Goal: Task Accomplishment & Management: Manage account settings

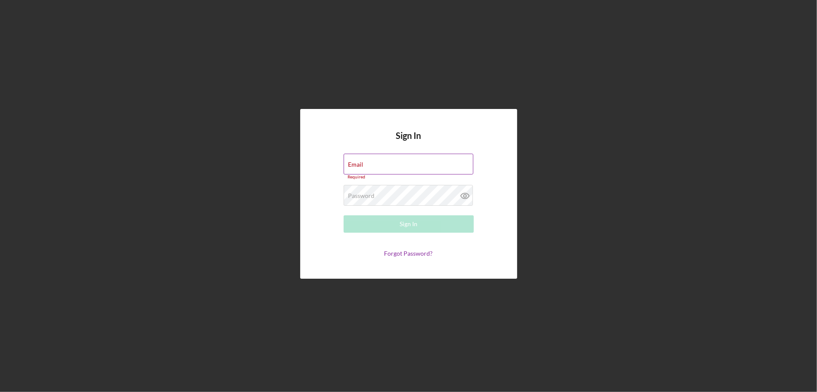
click at [372, 165] on div "Email Required" at bounding box center [409, 167] width 130 height 26
click at [359, 161] on label "Email" at bounding box center [356, 164] width 15 height 7
click at [359, 161] on input "Email" at bounding box center [409, 164] width 130 height 21
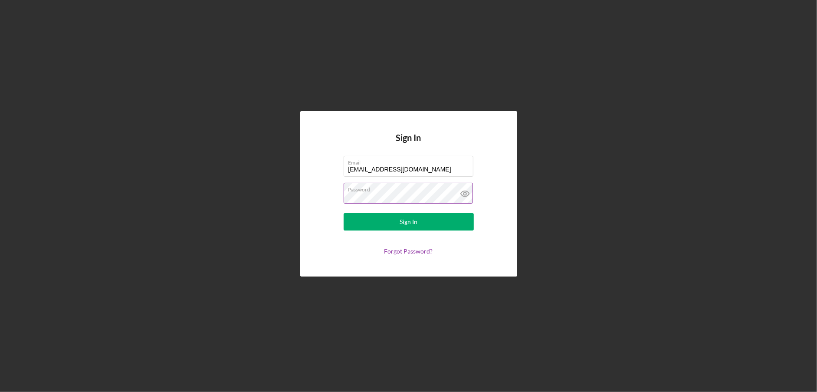
click at [465, 190] on icon at bounding box center [465, 194] width 22 height 22
click at [411, 218] on div "Sign In" at bounding box center [409, 221] width 18 height 17
click at [413, 179] on form "Email djfinlay0923@gmail.com Password Sign In Forgot Password?" at bounding box center [409, 205] width 174 height 99
click at [420, 169] on input "[EMAIL_ADDRESS][DOMAIN_NAME]" at bounding box center [409, 166] width 130 height 21
click at [408, 222] on div "Sign In" at bounding box center [409, 221] width 18 height 17
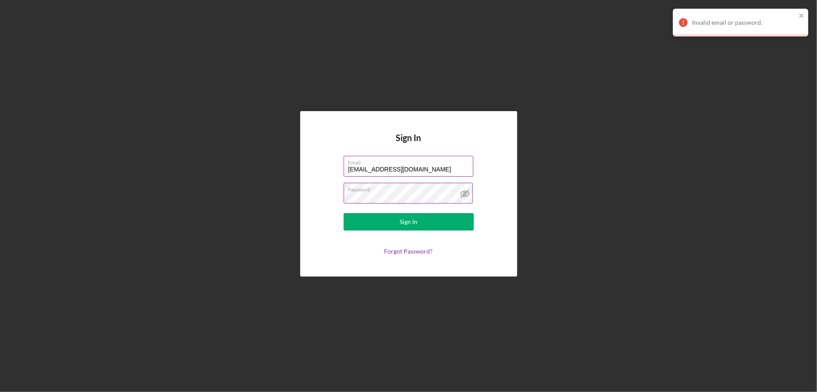
click at [437, 168] on input "drfinlay@smilesaverspedo.com" at bounding box center [409, 166] width 130 height 21
type input "[EMAIL_ADDRESS][DOMAIN_NAME]"
click at [396, 224] on button "Sign In" at bounding box center [409, 221] width 130 height 17
click at [344, 213] on button "Sign In" at bounding box center [409, 221] width 130 height 17
drag, startPoint x: 418, startPoint y: 169, endPoint x: 336, endPoint y: 169, distance: 81.6
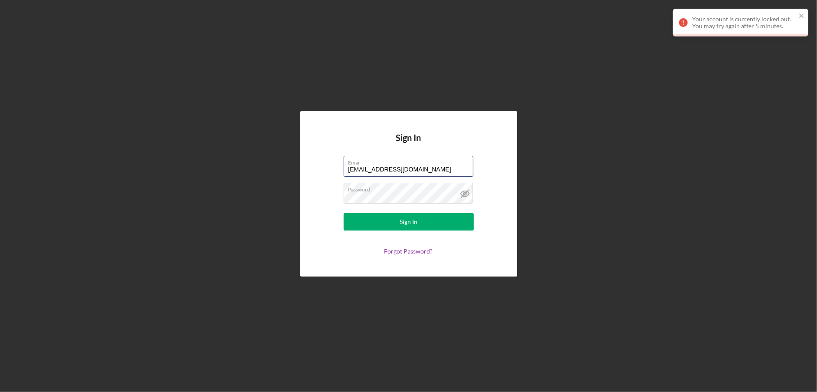
click at [336, 169] on form "Email djfinlay0923@gmail.com Password Sign In Forgot Password?" at bounding box center [409, 205] width 174 height 99
click at [401, 251] on link "Forgot Password?" at bounding box center [409, 250] width 49 height 7
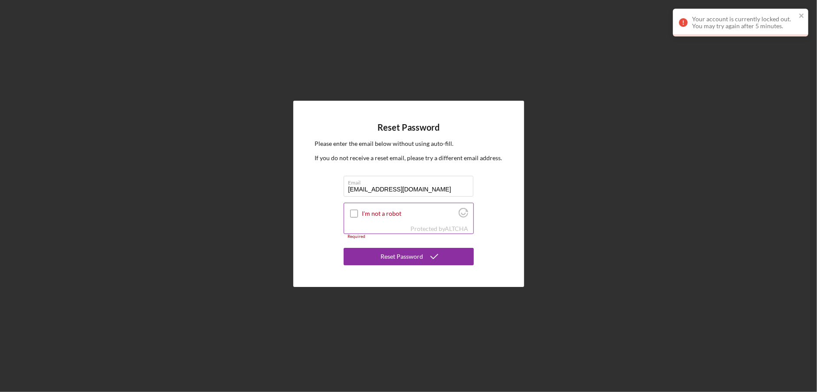
type input "[EMAIL_ADDRESS][DOMAIN_NAME]"
click at [351, 212] on input "I'm not a robot" at bounding box center [354, 214] width 8 height 8
checkbox input "true"
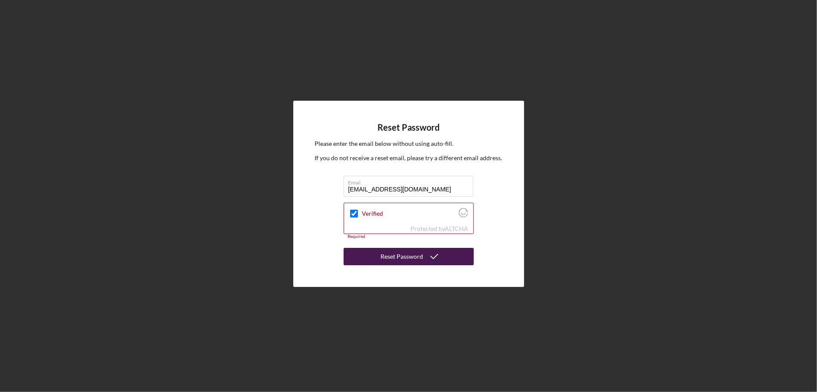
click at [399, 258] on div "Reset Password" at bounding box center [402, 256] width 43 height 17
click at [421, 260] on div "Reset Password" at bounding box center [402, 256] width 43 height 17
drag, startPoint x: 423, startPoint y: 188, endPoint x: 336, endPoint y: 192, distance: 86.9
click at [336, 192] on div "Reset Password Please enter the email below without using auto-fill. If you do …" at bounding box center [408, 194] width 231 height 186
type input "[EMAIL_ADDRESS][DOMAIN_NAME]"
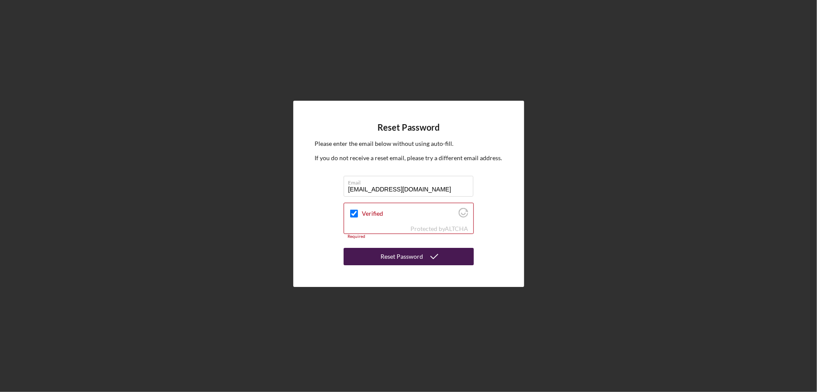
click at [371, 251] on button "Reset Password" at bounding box center [409, 256] width 130 height 17
click at [352, 213] on input "Verified" at bounding box center [354, 214] width 8 height 8
checkbox input "true"
click at [440, 256] on icon "submit" at bounding box center [435, 257] width 22 height 22
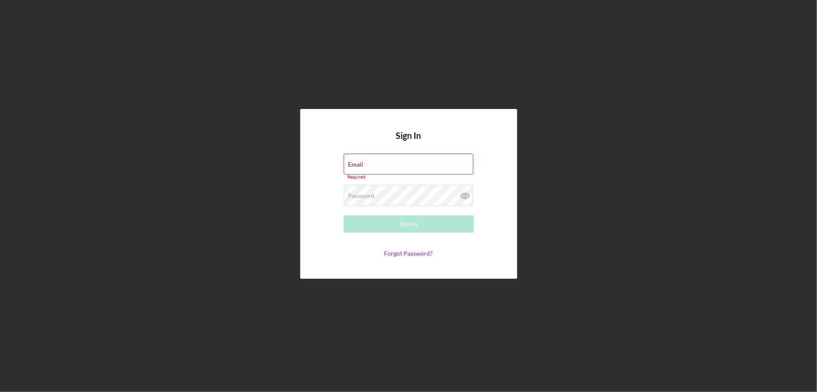
click at [372, 165] on div "Email Required" at bounding box center [409, 167] width 130 height 26
click at [367, 168] on input "Email" at bounding box center [409, 164] width 130 height 21
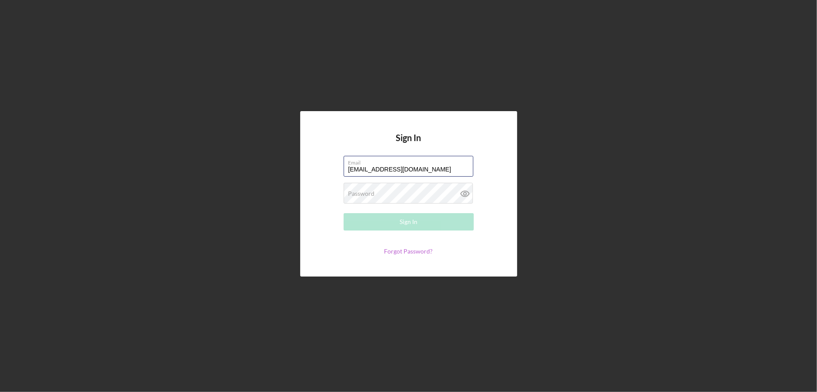
type input "djfinlay0923@gmail.com"
click at [402, 253] on link "Forgot Password?" at bounding box center [409, 250] width 49 height 7
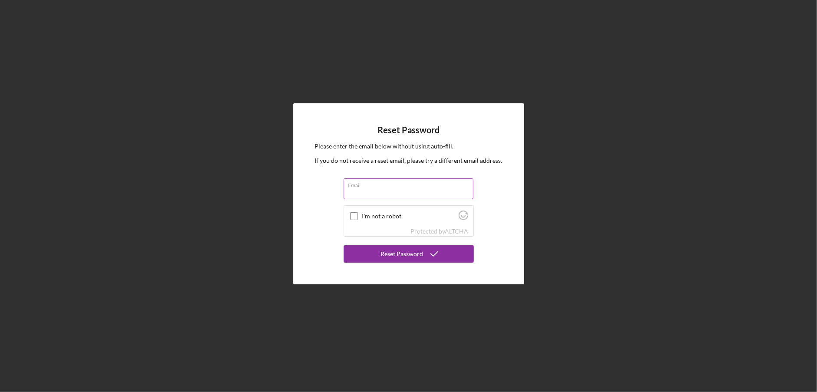
click at [358, 188] on input "Email" at bounding box center [409, 188] width 130 height 21
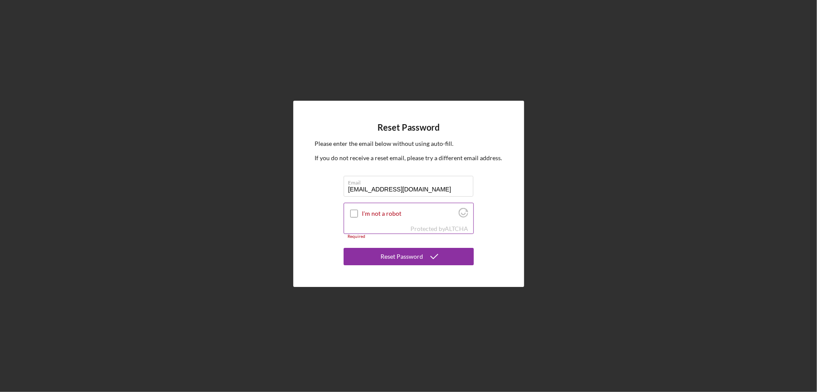
type input "djfinlay0923@gmail.com"
click at [353, 215] on input "I'm not a robot" at bounding box center [354, 214] width 8 height 8
checkbox input "true"
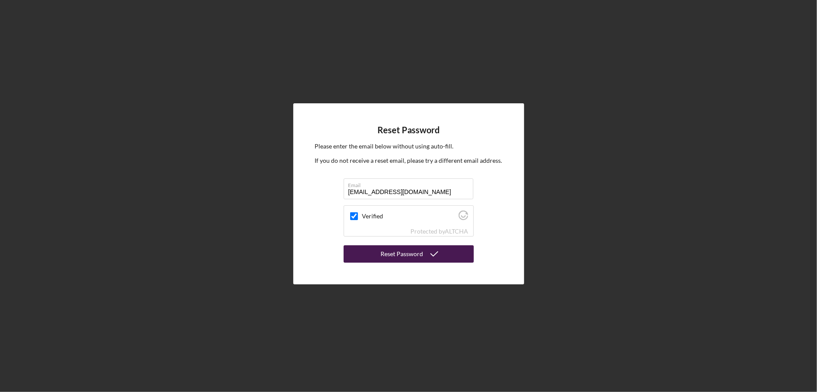
click at [402, 258] on div "Reset Password" at bounding box center [402, 253] width 43 height 17
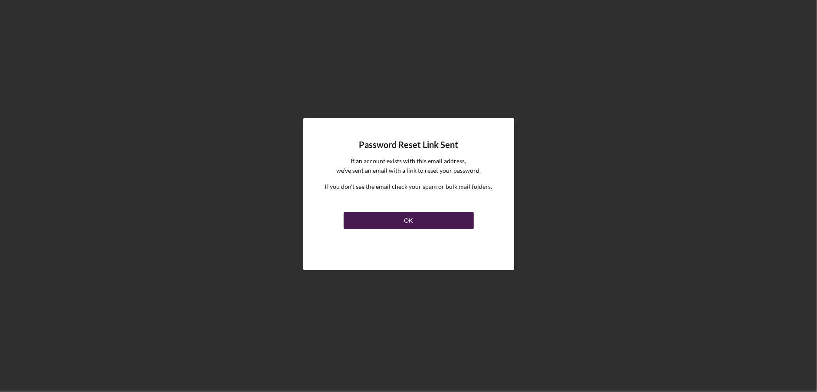
click at [408, 219] on div "OK" at bounding box center [408, 220] width 9 height 17
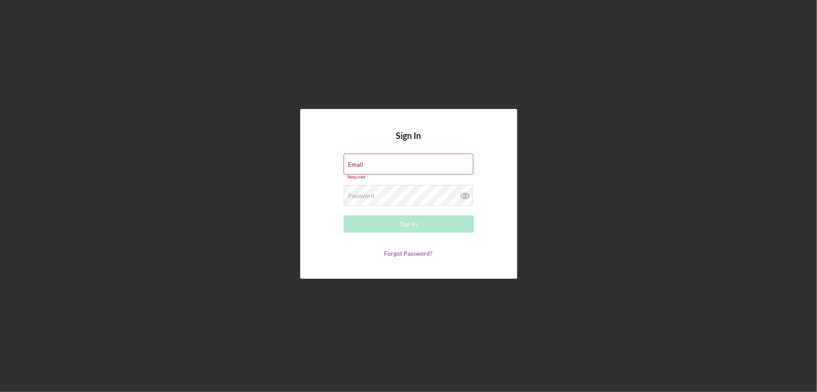
click at [349, 185] on form "Email Required Password Required Sign In Forgot Password?" at bounding box center [409, 205] width 174 height 103
click at [465, 193] on icon at bounding box center [465, 196] width 8 height 6
click at [363, 165] on input "Email" at bounding box center [409, 164] width 130 height 21
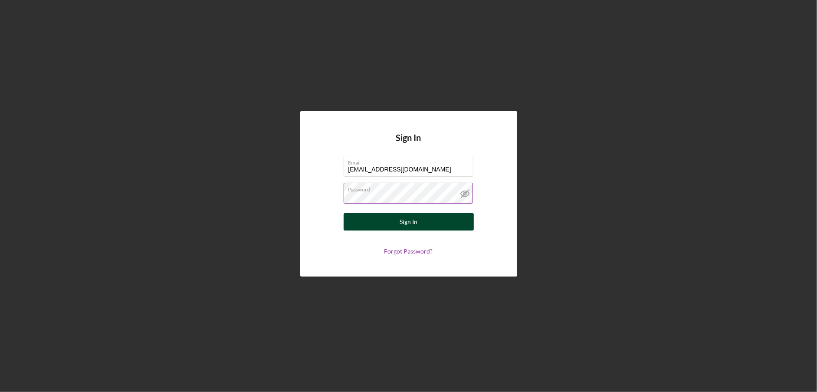
click at [413, 222] on div "Sign In" at bounding box center [409, 221] width 18 height 17
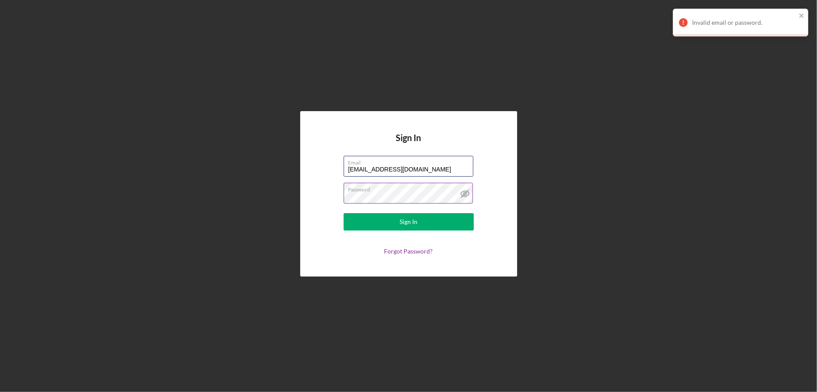
drag, startPoint x: 425, startPoint y: 168, endPoint x: 330, endPoint y: 156, distance: 95.4
click at [333, 161] on form "Email [EMAIL_ADDRESS][DOMAIN_NAME] Password Sign In Forgot Password?" at bounding box center [409, 205] width 174 height 99
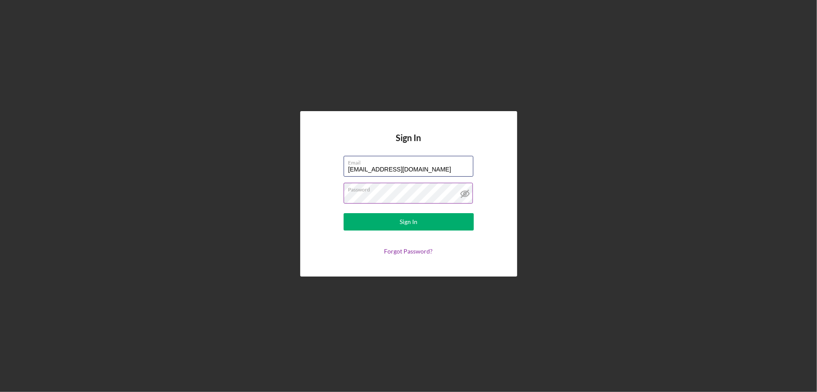
type input "[EMAIL_ADDRESS][DOMAIN_NAME]"
click at [506, 201] on div "Sign In Email djfinlay0923@gmail.com Password Sign In Forgot Password?" at bounding box center [408, 193] width 217 height 165
click at [405, 223] on div "Sign In" at bounding box center [409, 221] width 18 height 17
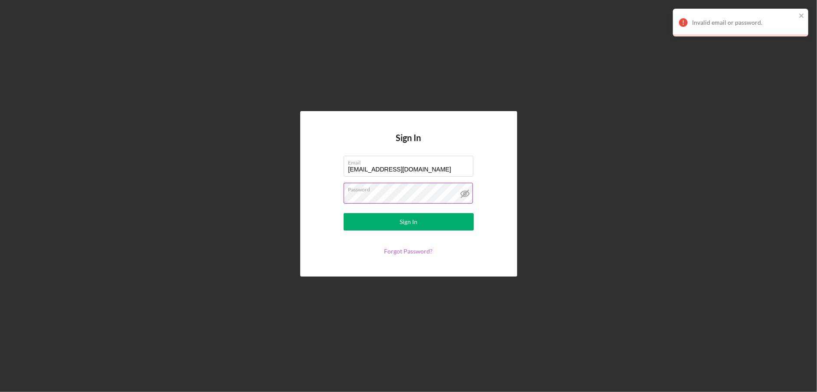
click at [412, 252] on link "Forgot Password?" at bounding box center [409, 250] width 49 height 7
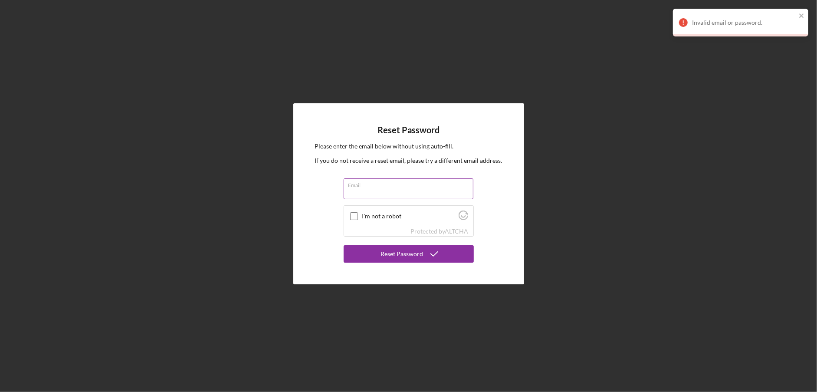
click at [372, 193] on input "Email" at bounding box center [409, 188] width 130 height 21
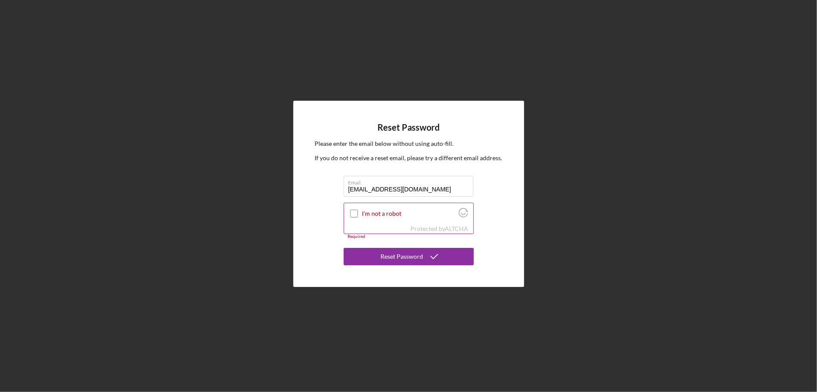
type input "djfinlay0923@gmail.com"
click at [353, 214] on input "I'm not a robot" at bounding box center [354, 214] width 8 height 8
checkbox input "true"
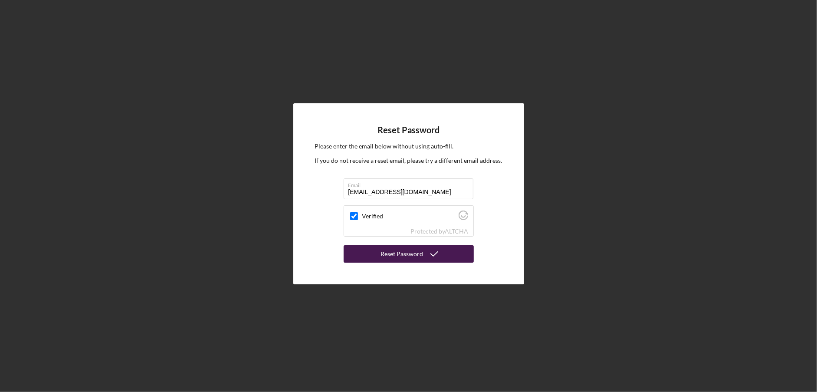
click at [395, 254] on div "Reset Password" at bounding box center [402, 253] width 43 height 17
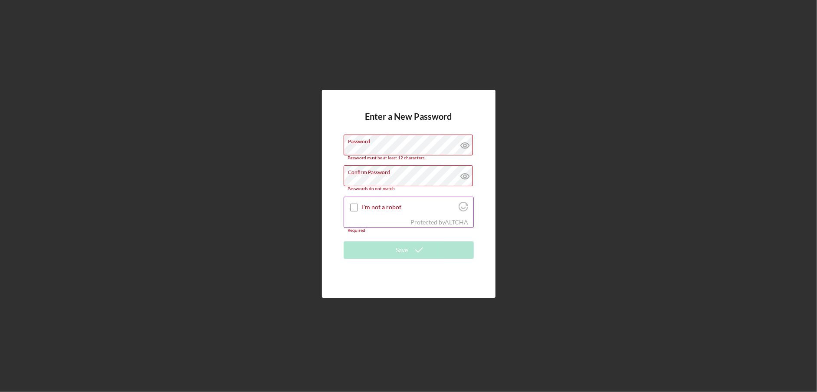
click at [403, 218] on div "Protected by [PERSON_NAME]" at bounding box center [408, 222] width 129 height 10
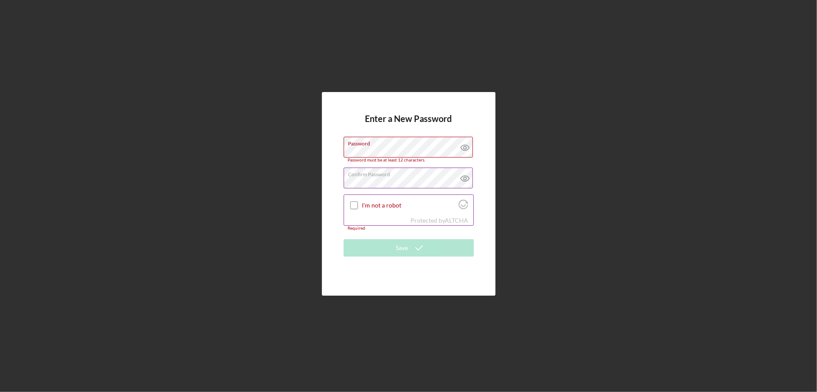
click at [355, 206] on input "I'm not a robot" at bounding box center [354, 205] width 8 height 8
checkbox input "true"
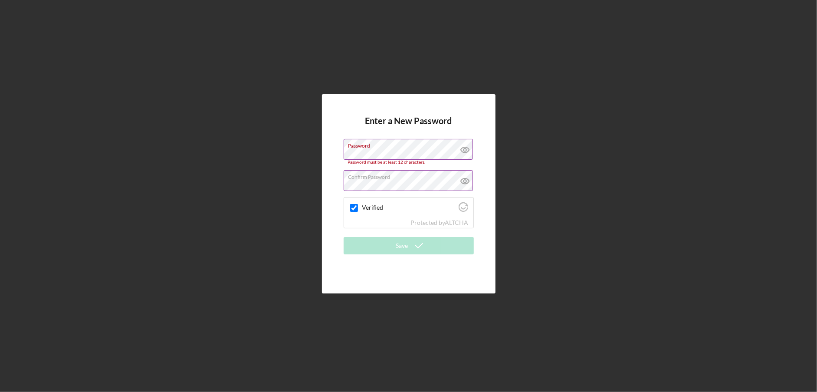
click at [464, 149] on icon at bounding box center [465, 149] width 3 height 3
click at [467, 182] on icon at bounding box center [465, 181] width 22 height 22
click at [401, 214] on div "Verified" at bounding box center [408, 208] width 129 height 20
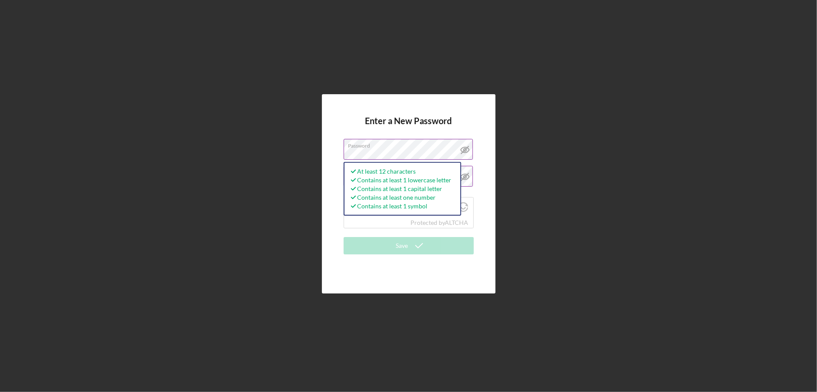
click at [332, 232] on div "Enter a New Password Password At least 12 characters Contains at least 1 lowerc…" at bounding box center [409, 193] width 174 height 199
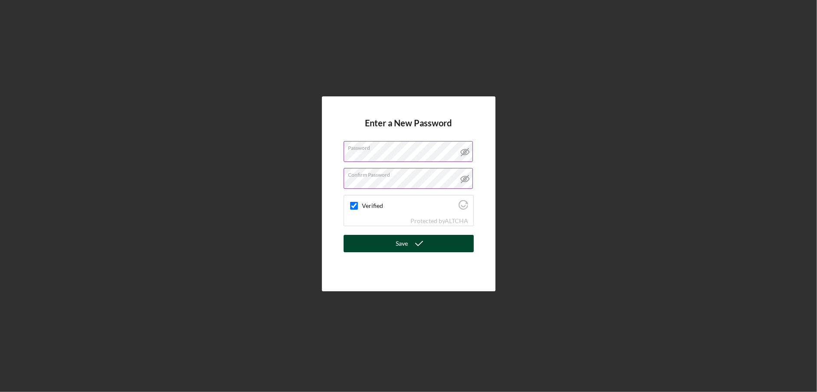
click at [411, 250] on icon "submit" at bounding box center [419, 244] width 22 height 22
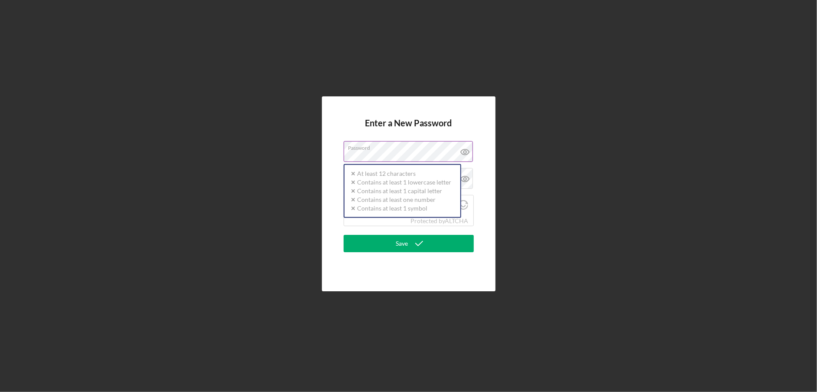
click at [382, 148] on label "Password" at bounding box center [411, 147] width 125 height 10
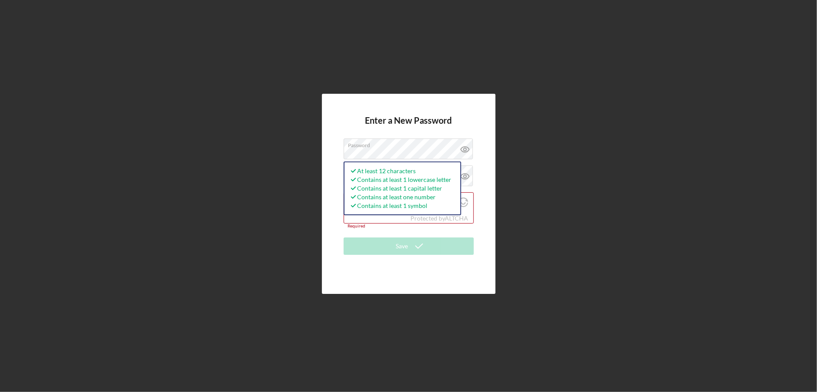
click at [335, 228] on div "Enter a New Password Password At least 12 characters Contains at least 1 lowerc…" at bounding box center [409, 194] width 174 height 200
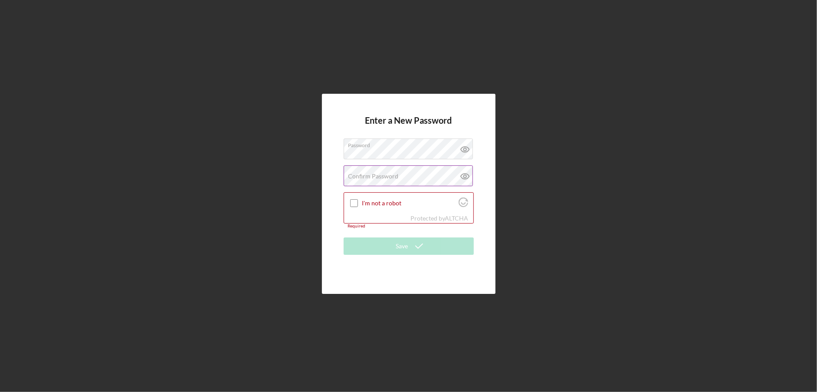
click at [354, 175] on label "Confirm Password" at bounding box center [374, 176] width 50 height 7
click at [352, 201] on input "I'm not a robot" at bounding box center [354, 203] width 8 height 8
click at [465, 175] on icon at bounding box center [465, 176] width 3 height 3
click at [463, 150] on icon at bounding box center [465, 149] width 22 height 22
click at [427, 230] on form "Enter a New Password Password Confirm Password Verified Protected by ALTCHA Req…" at bounding box center [409, 193] width 130 height 156
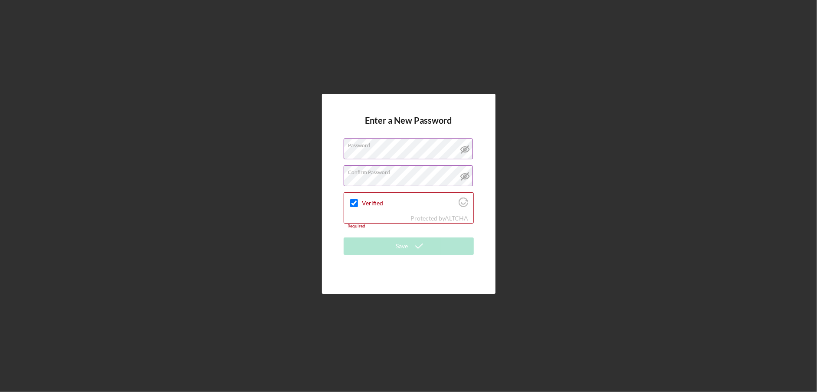
click at [352, 112] on div "Enter a New Password Password Confirm Password Verified Protected by ALTCHA Req…" at bounding box center [409, 194] width 174 height 200
click at [354, 202] on input "Verified" at bounding box center [354, 203] width 8 height 8
click at [354, 204] on input "Verified" at bounding box center [354, 203] width 8 height 8
checkbox input "true"
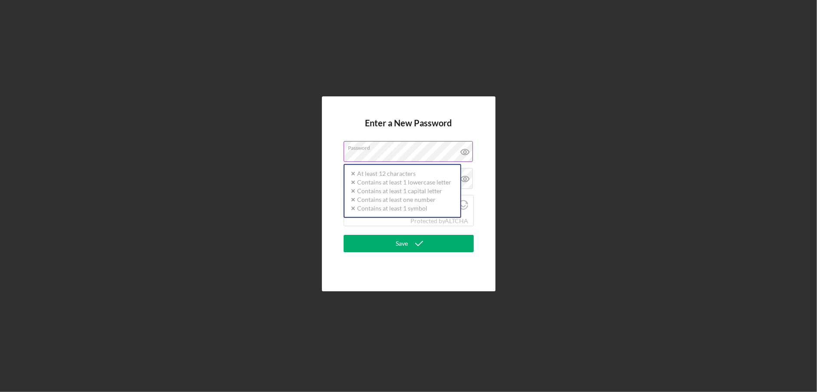
click at [364, 150] on label "Password" at bounding box center [411, 147] width 125 height 10
click at [367, 151] on label "Password" at bounding box center [411, 147] width 125 height 10
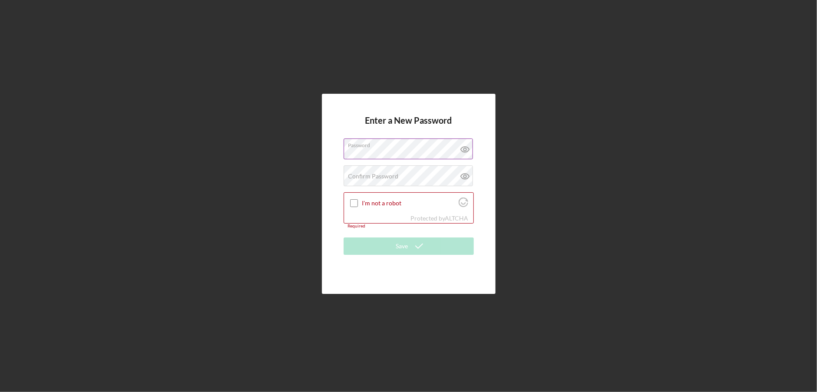
click at [464, 148] on icon at bounding box center [465, 149] width 22 height 22
click at [362, 178] on label "Confirm Password" at bounding box center [374, 176] width 50 height 7
click at [464, 175] on icon at bounding box center [465, 176] width 3 height 3
click at [354, 202] on input "I'm not a robot" at bounding box center [354, 203] width 8 height 8
checkbox input "true"
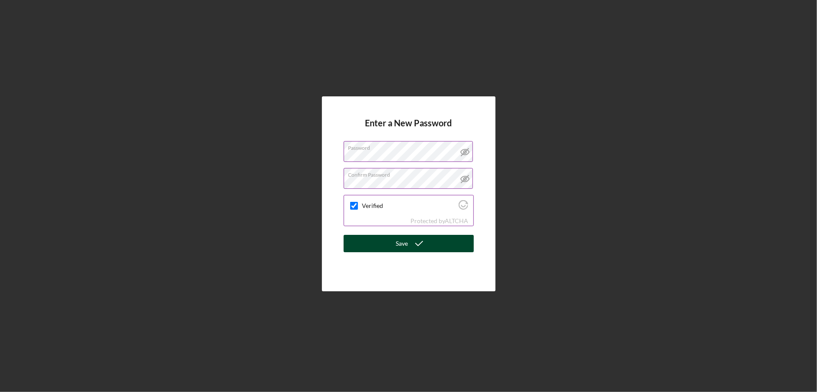
click at [398, 245] on div "Save" at bounding box center [402, 243] width 12 height 17
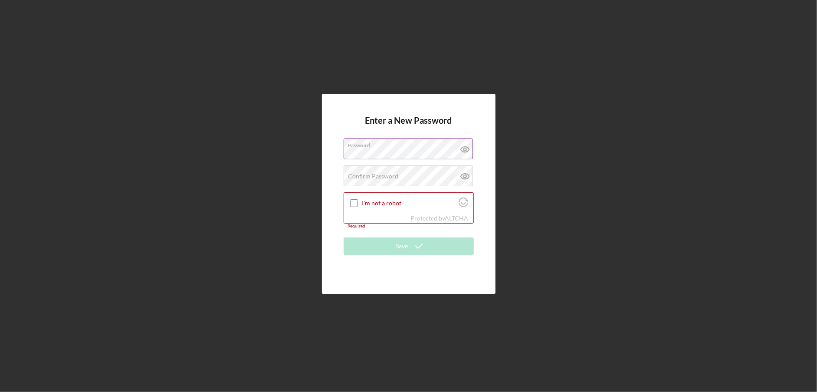
click at [463, 149] on icon at bounding box center [465, 149] width 22 height 22
click at [365, 176] on label "Confirm Password" at bounding box center [374, 176] width 50 height 7
click at [464, 175] on icon at bounding box center [465, 176] width 3 height 3
click at [355, 201] on input "I'm not a robot" at bounding box center [354, 203] width 8 height 8
checkbox input "true"
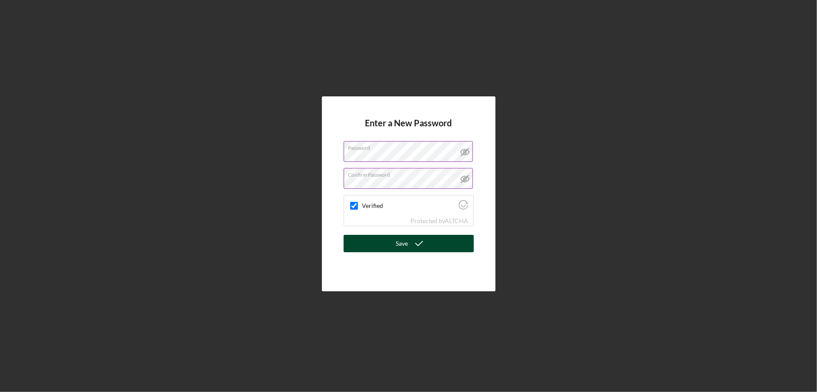
click at [382, 247] on button "Save" at bounding box center [409, 243] width 130 height 17
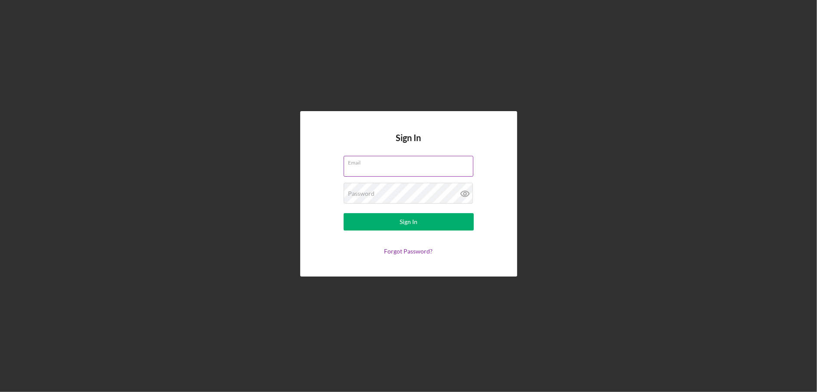
click at [370, 168] on input "Email" at bounding box center [409, 166] width 130 height 21
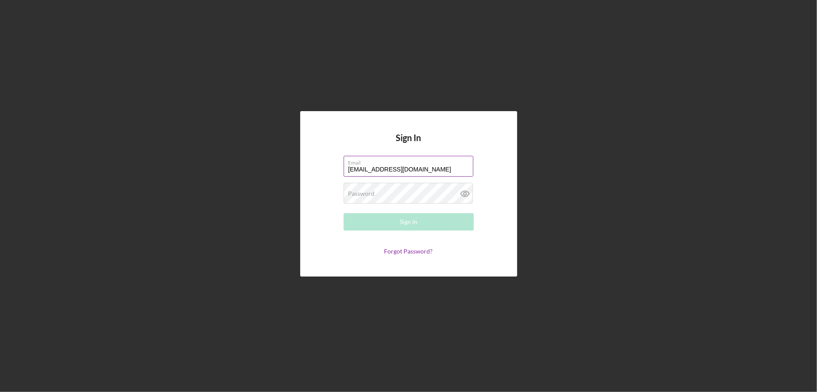
type input "[EMAIL_ADDRESS][DOMAIN_NAME]"
click at [369, 188] on div "Password Required" at bounding box center [409, 194] width 130 height 22
click at [464, 194] on icon at bounding box center [465, 193] width 3 height 3
click at [426, 229] on button "Sign In" at bounding box center [409, 221] width 130 height 17
click at [411, 221] on div "Sign In" at bounding box center [409, 221] width 18 height 17
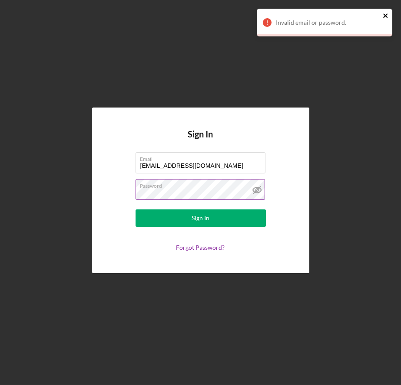
click at [385, 16] on icon "close" at bounding box center [385, 15] width 4 height 4
